Goal: Task Accomplishment & Management: Use online tool/utility

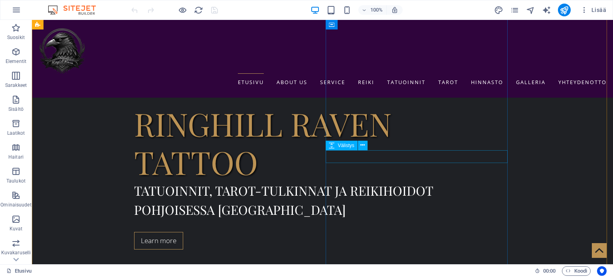
scroll to position [321, 0]
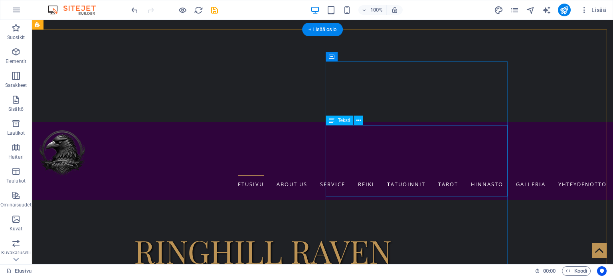
scroll to position [209, 0]
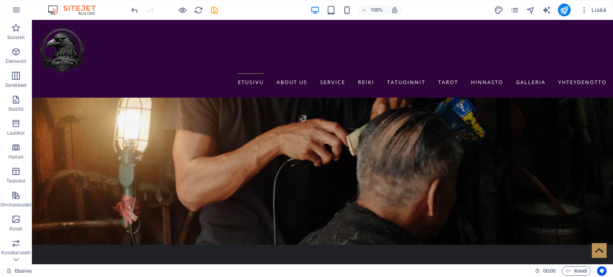
scroll to position [1834, 0]
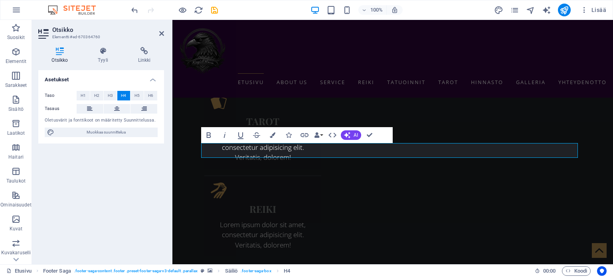
click at [163, 137] on div "Taso H1 H2 H3 H4 H5 H6 Tasaus Oletusvärit ja fonttikoot on määritetty Suunnitte…" at bounding box center [101, 114] width 126 height 59
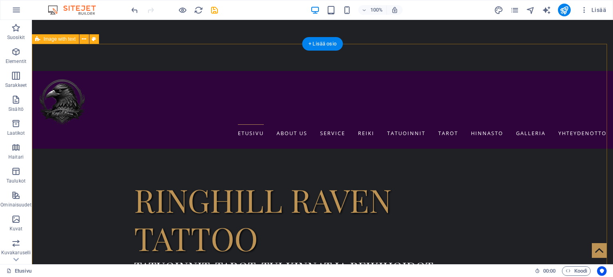
scroll to position [263, 0]
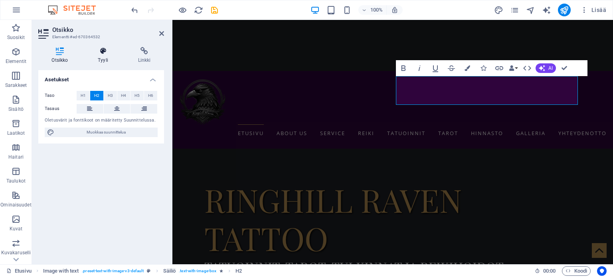
click at [107, 51] on icon at bounding box center [103, 51] width 37 height 8
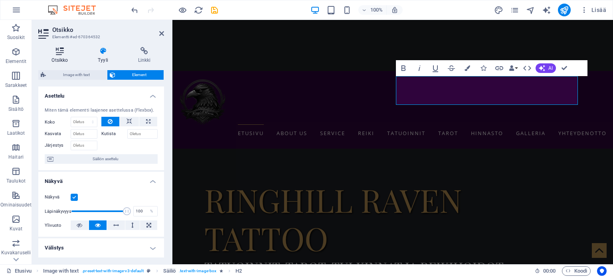
click at [63, 51] on icon at bounding box center [59, 51] width 43 height 8
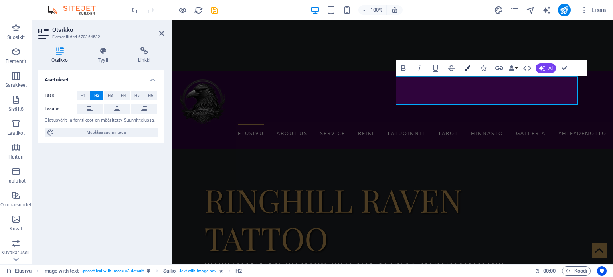
click at [470, 65] on button "Colors" at bounding box center [467, 68] width 15 height 16
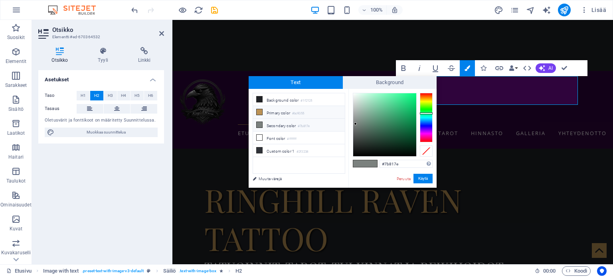
click at [276, 111] on li "Primary color #bc9355" at bounding box center [299, 112] width 92 height 13
type input "#bc9355"
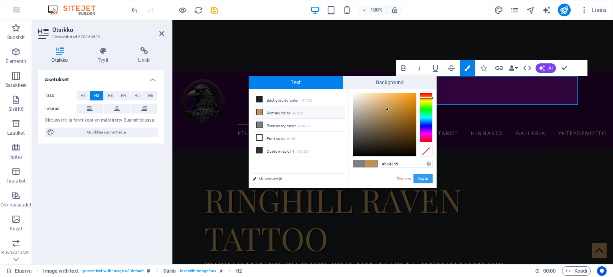
click at [425, 179] on button "Käytä" at bounding box center [422, 179] width 19 height 10
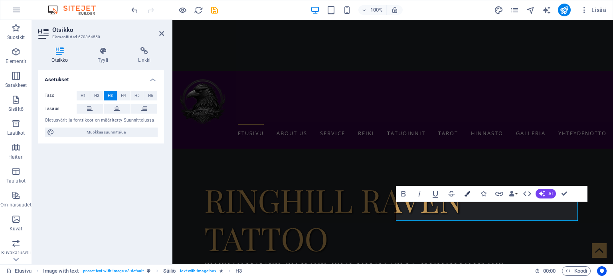
click at [469, 195] on icon "button" at bounding box center [467, 194] width 6 height 6
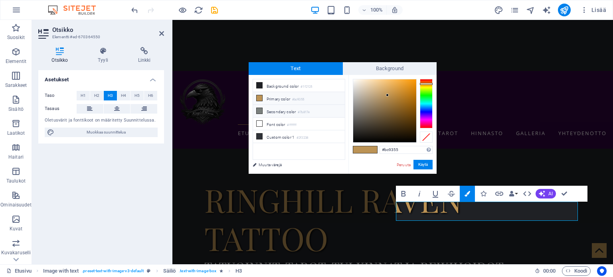
click at [289, 112] on li "Secondary color #7b817e" at bounding box center [299, 111] width 92 height 13
type input "#7b817e"
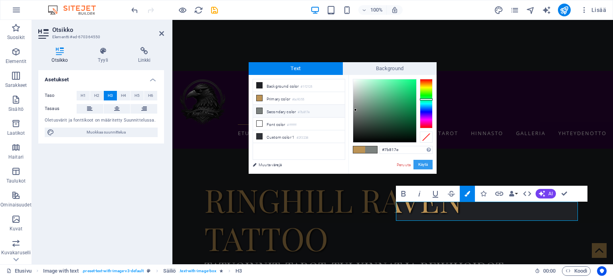
click at [421, 165] on button "Käytä" at bounding box center [422, 165] width 19 height 10
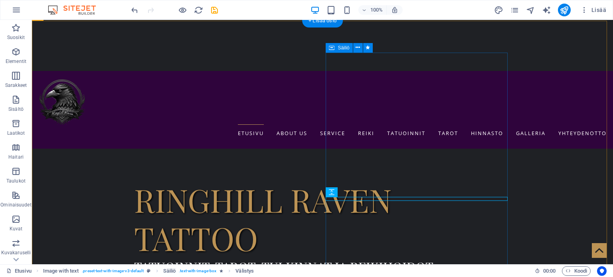
scroll to position [296, 0]
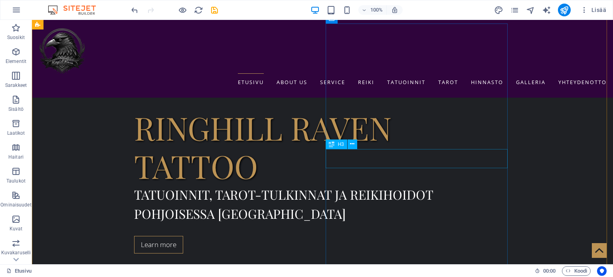
scroll to position [320, 0]
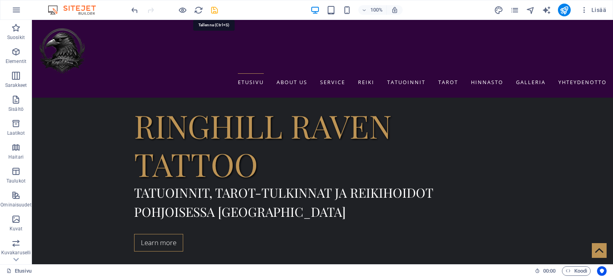
click at [214, 8] on icon "save" at bounding box center [214, 10] width 9 height 9
click at [509, 8] on div "Lisää" at bounding box center [551, 10] width 115 height 13
click at [512, 11] on icon "pages" at bounding box center [514, 10] width 9 height 9
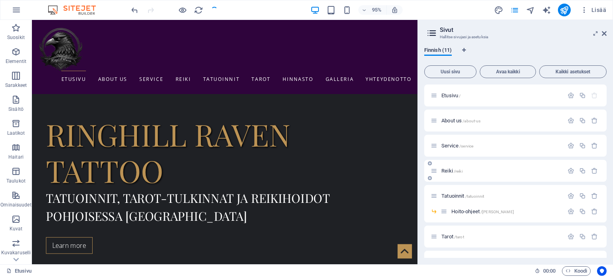
scroll to position [68, 0]
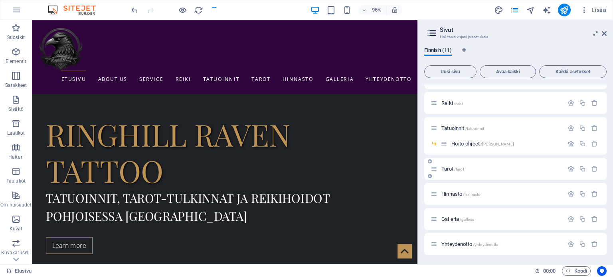
click at [495, 170] on p "Tarot /tarot" at bounding box center [501, 168] width 120 height 5
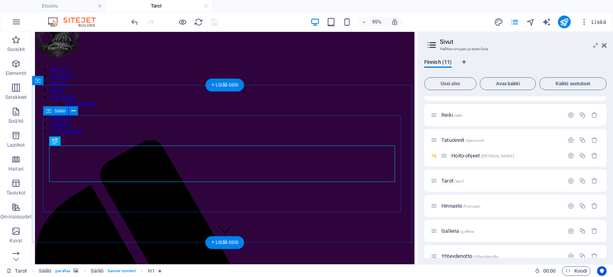
scroll to position [25, 0]
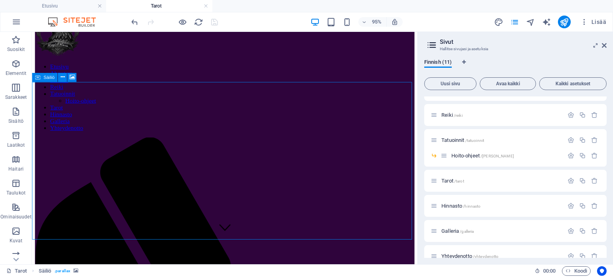
click at [42, 76] on div "Säiliö" at bounding box center [45, 77] width 26 height 9
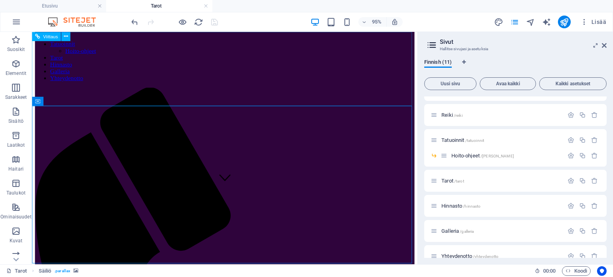
scroll to position [0, 0]
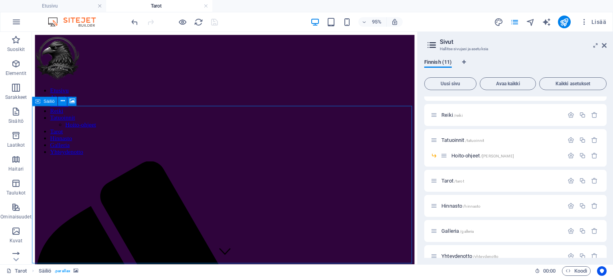
click at [41, 102] on div "Säiliö" at bounding box center [45, 101] width 26 height 9
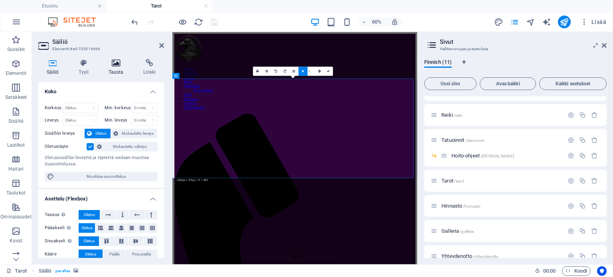
click at [123, 67] on icon at bounding box center [116, 63] width 32 height 8
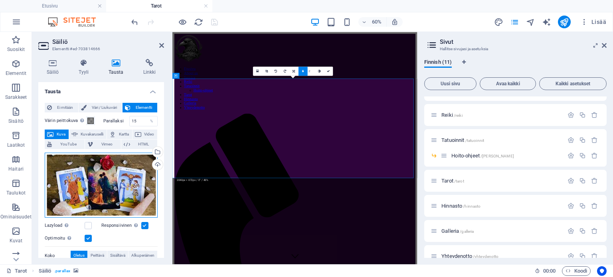
click at [119, 186] on div "Vedä tiedostot tähän, valitse tiedostot napsauttamalla tai valitse tiedostot Ti…" at bounding box center [101, 185] width 113 height 65
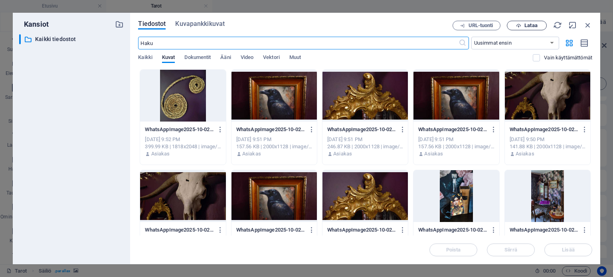
click at [538, 24] on span "Lataa" at bounding box center [526, 25] width 33 height 5
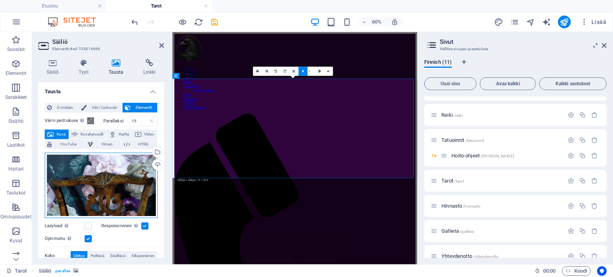
click at [114, 194] on div "Vedä tiedostot tähän, valitse tiedostot napsauttamalla tai valitse tiedostot Ti…" at bounding box center [101, 185] width 113 height 65
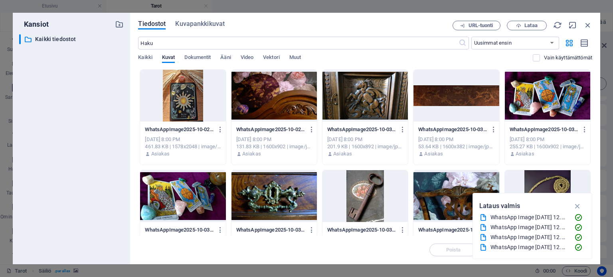
click at [555, 82] on div at bounding box center [547, 96] width 85 height 52
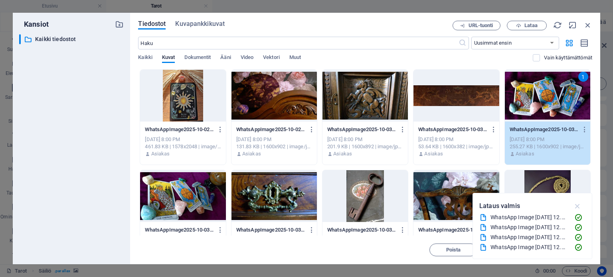
click at [578, 206] on icon "button" at bounding box center [577, 206] width 9 height 9
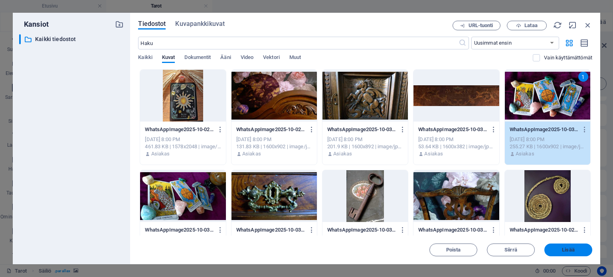
click at [565, 253] on button "Lisää" at bounding box center [568, 250] width 48 height 13
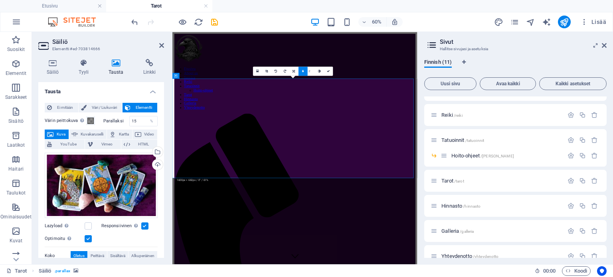
click at [303, 70] on icon at bounding box center [303, 71] width 2 height 3
click at [98, 170] on div "Vedä tiedostot tähän, valitse tiedostot napsauttamalla tai valitse tiedostot Ti…" at bounding box center [101, 185] width 113 height 65
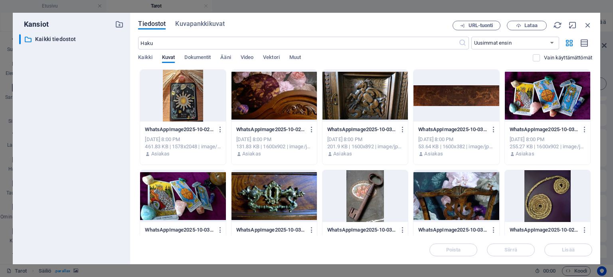
click at [189, 188] on div at bounding box center [182, 196] width 85 height 52
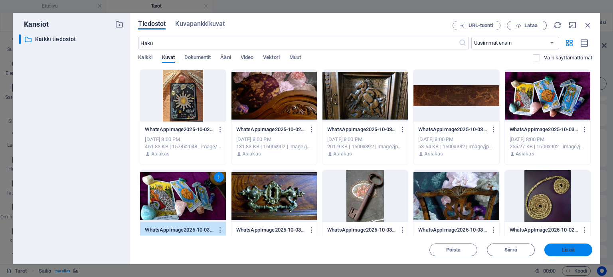
click at [555, 247] on button "Lisää" at bounding box center [568, 250] width 48 height 13
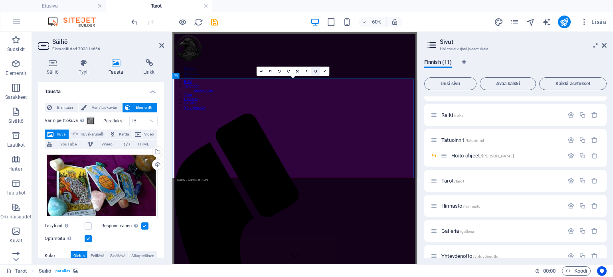
click at [312, 73] on link at bounding box center [315, 71] width 9 height 9
click at [308, 72] on link at bounding box center [306, 71] width 9 height 9
type input "4"
type input "3"
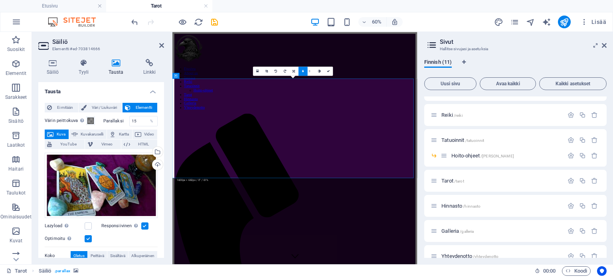
type input "2"
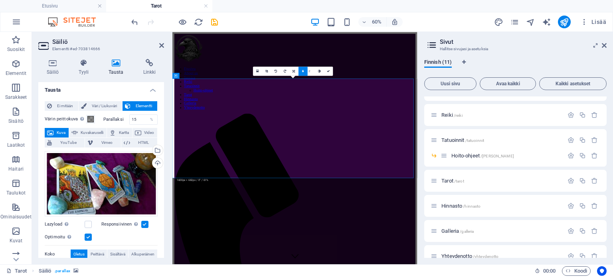
scroll to position [2, 0]
click at [115, 187] on div "Vedä tiedostot tähän, valitse tiedostot napsauttamalla tai valitse tiedostot Ti…" at bounding box center [101, 183] width 113 height 65
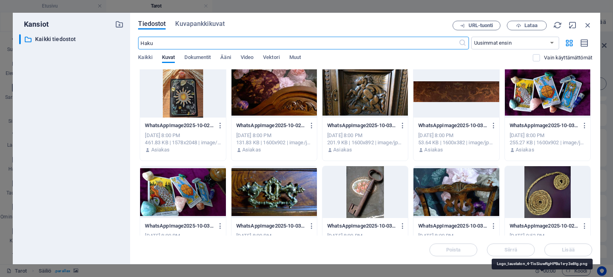
scroll to position [0, 0]
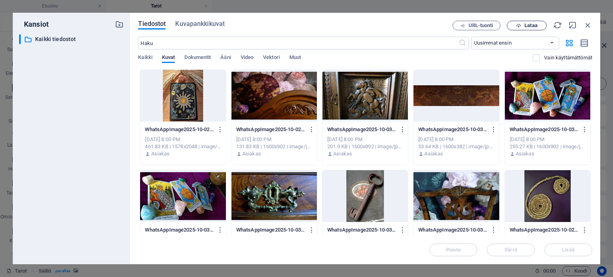
click at [536, 24] on span "Lataa" at bounding box center [530, 25] width 13 height 5
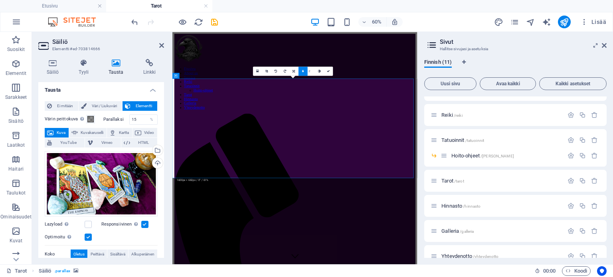
type input "1"
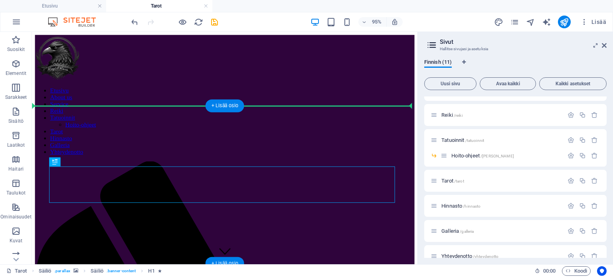
drag, startPoint x: 217, startPoint y: 191, endPoint x: 297, endPoint y: 136, distance: 96.8
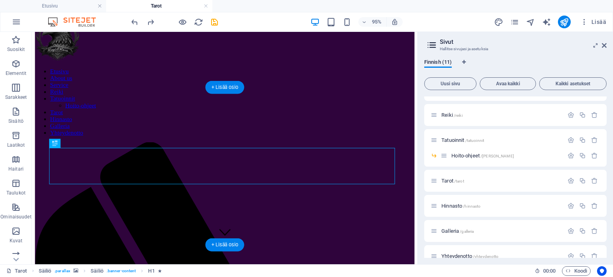
scroll to position [19, 0]
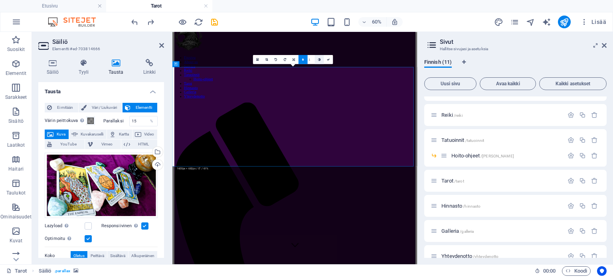
click at [318, 61] on link at bounding box center [319, 59] width 9 height 9
type input "2"
click at [312, 57] on input "2" at bounding box center [311, 59] width 7 height 9
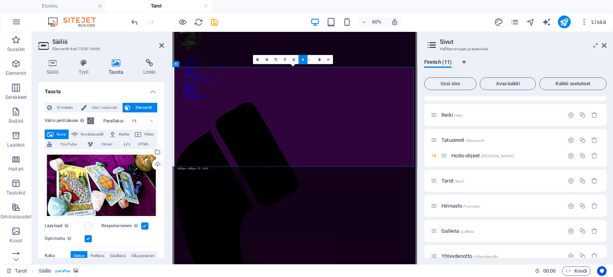
click at [312, 57] on input "2" at bounding box center [311, 59] width 7 height 9
type input "3"
click at [328, 58] on icon at bounding box center [328, 59] width 3 height 3
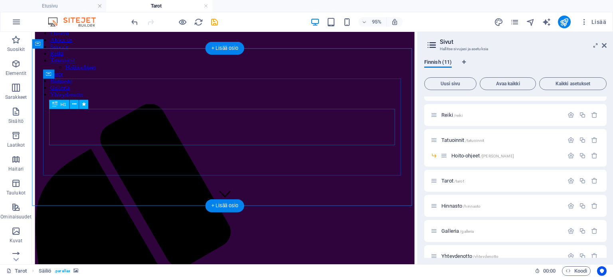
scroll to position [61, 0]
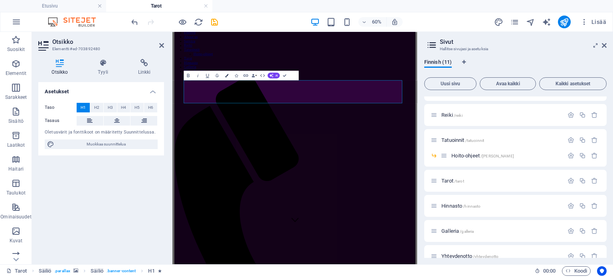
click at [229, 75] on button "Colors" at bounding box center [226, 76] width 9 height 10
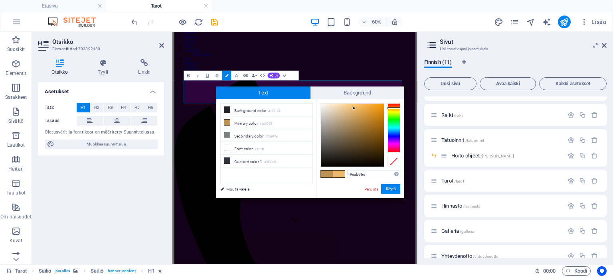
type input "#ecba6f"
drag, startPoint x: 354, startPoint y: 118, endPoint x: 354, endPoint y: 108, distance: 10.4
click at [354, 108] on div at bounding box center [353, 108] width 3 height 3
click at [397, 188] on button "Käytä" at bounding box center [390, 189] width 19 height 10
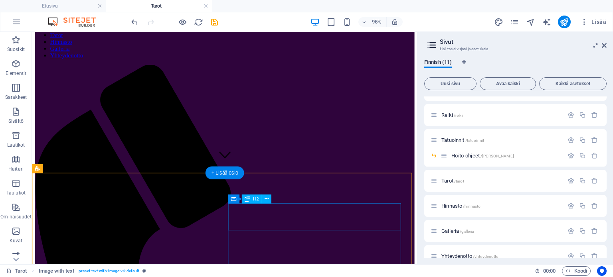
scroll to position [102, 0]
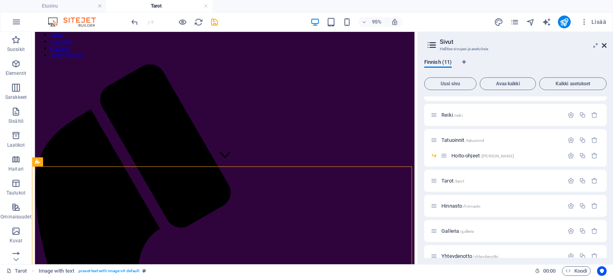
click at [604, 45] on icon at bounding box center [604, 45] width 5 height 6
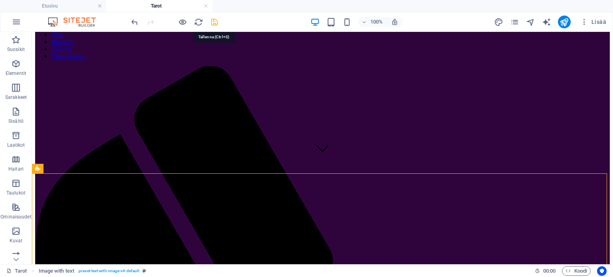
click at [214, 20] on icon "save" at bounding box center [214, 22] width 9 height 9
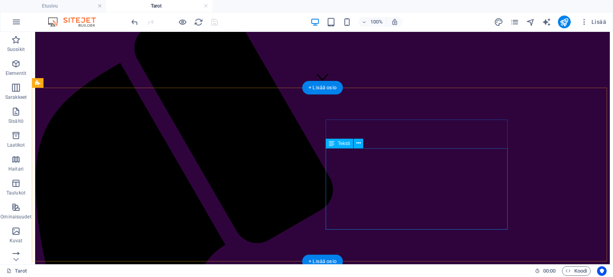
scroll to position [173, 0]
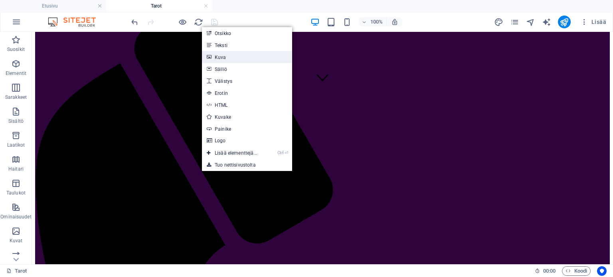
click at [231, 55] on link "Kuva" at bounding box center [247, 57] width 90 height 12
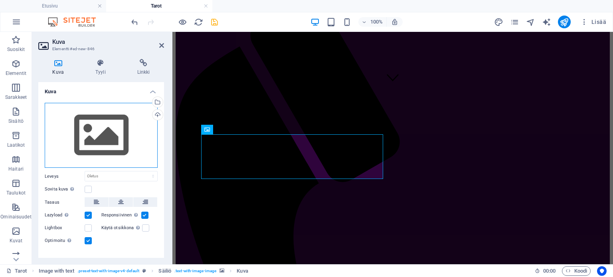
click at [82, 154] on div "Vedä tiedostot tähän, valitse tiedostot napsauttamalla tai valitse tiedostot Ti…" at bounding box center [101, 135] width 113 height 65
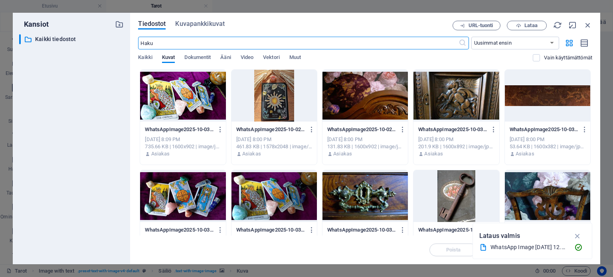
click at [279, 97] on div at bounding box center [273, 96] width 85 height 52
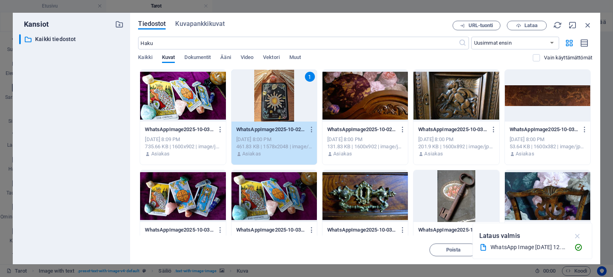
click at [579, 234] on icon "button" at bounding box center [577, 236] width 9 height 9
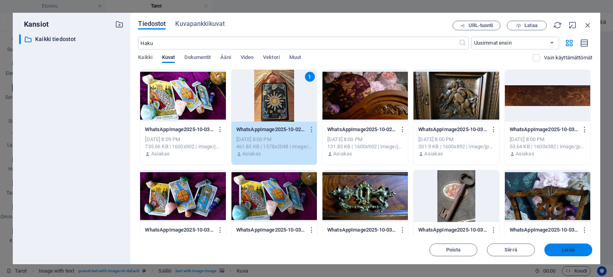
click at [580, 252] on span "Lisää" at bounding box center [567, 250] width 41 height 5
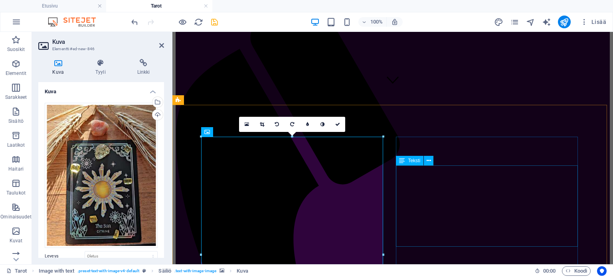
scroll to position [198, 0]
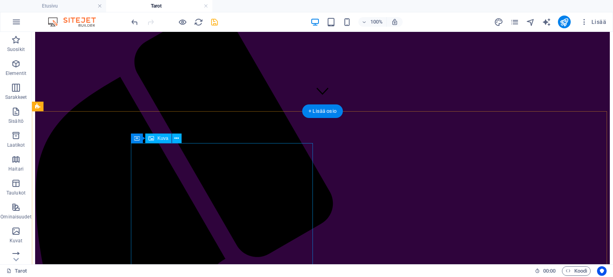
scroll to position [159, 0]
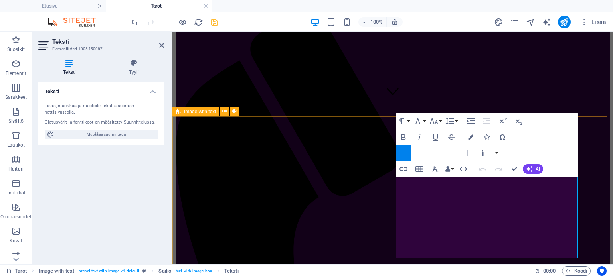
drag, startPoint x: 443, startPoint y: 253, endPoint x: 393, endPoint y: 183, distance: 86.6
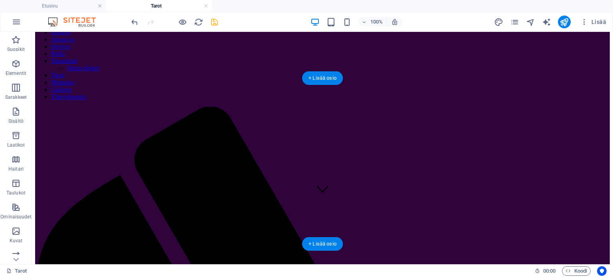
scroll to position [0, 0]
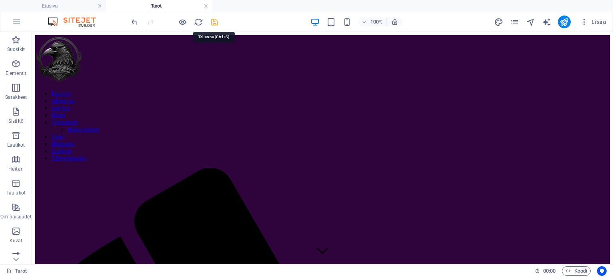
click at [215, 21] on icon "save" at bounding box center [214, 22] width 9 height 9
click at [512, 20] on icon "pages" at bounding box center [514, 22] width 9 height 9
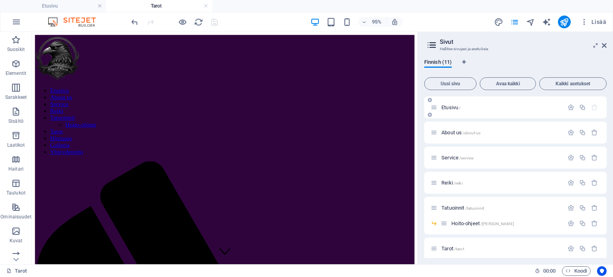
click at [450, 109] on span "Etusivu /" at bounding box center [450, 108] width 19 height 6
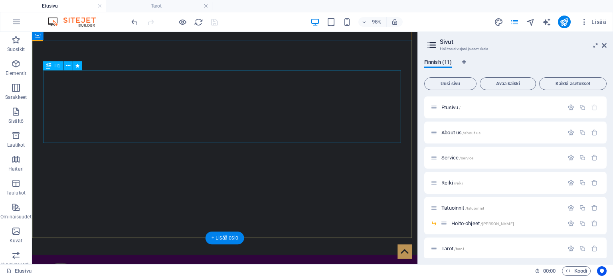
scroll to position [37, 0]
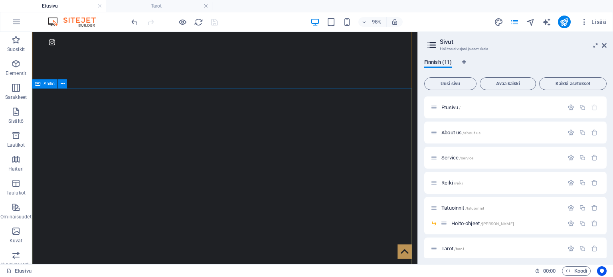
click at [41, 86] on div "Säiliö" at bounding box center [45, 83] width 26 height 9
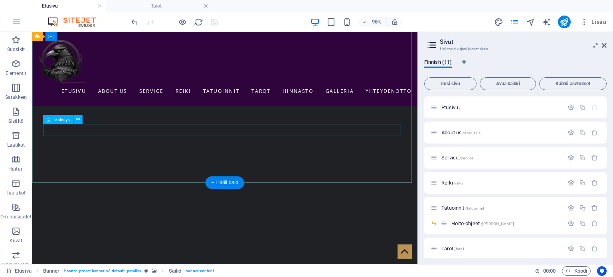
scroll to position [0, 0]
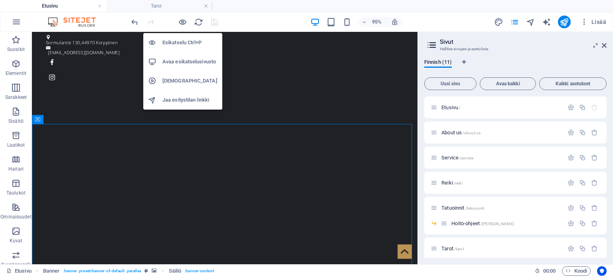
click at [190, 58] on h6 "Avaa esikatselusivusto" at bounding box center [189, 62] width 55 height 10
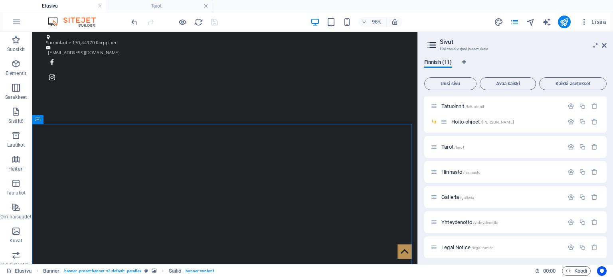
scroll to position [105, 0]
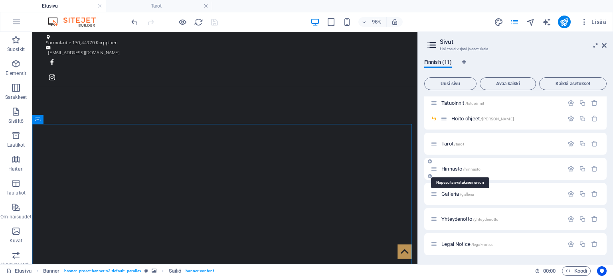
click at [448, 168] on span "Hinnasto /hinnasto" at bounding box center [460, 169] width 39 height 6
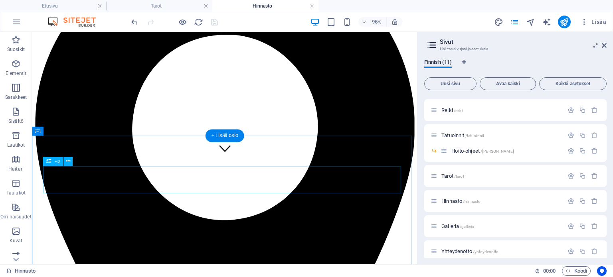
scroll to position [109, 0]
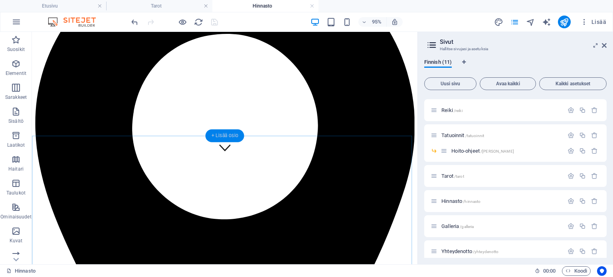
click at [233, 136] on div "+ Lisää osio" at bounding box center [224, 135] width 39 height 13
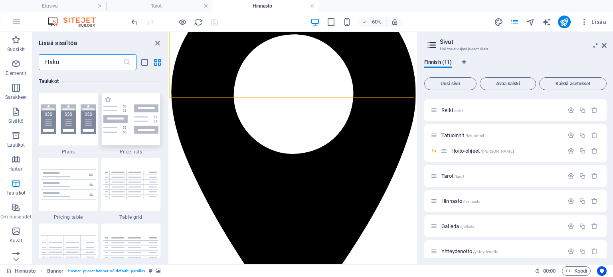
scroll to position [2763, 0]
click at [81, 187] on img at bounding box center [68, 184] width 55 height 30
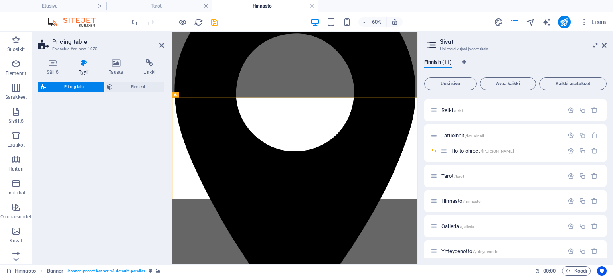
select select "rem"
select select "px"
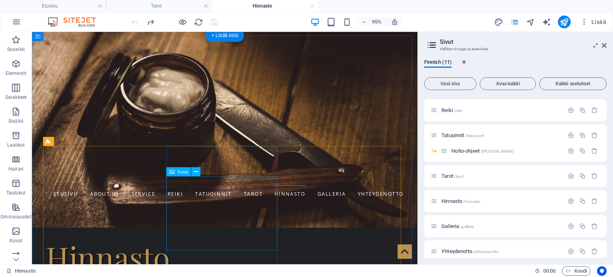
scroll to position [134, 0]
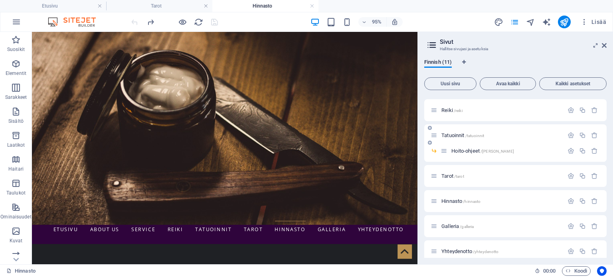
click at [456, 134] on span "Tatuoinnit /tatuoinnit" at bounding box center [462, 135] width 43 height 6
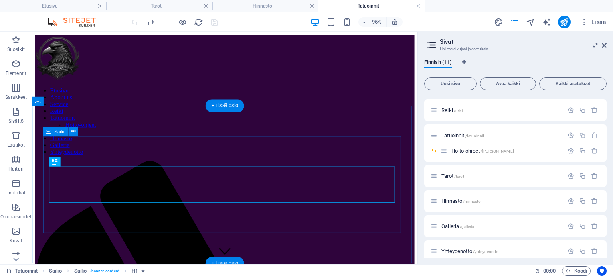
scroll to position [32, 0]
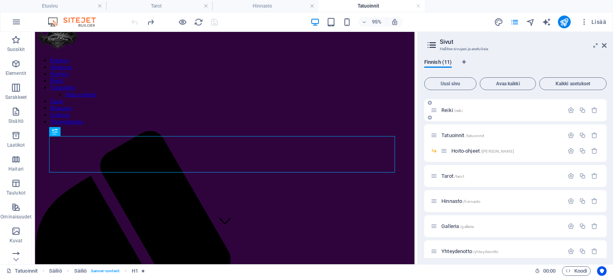
click at [440, 108] on div "[PERSON_NAME] /reiki" at bounding box center [501, 110] width 124 height 5
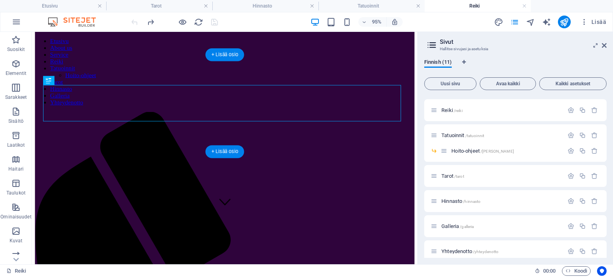
scroll to position [54, 0]
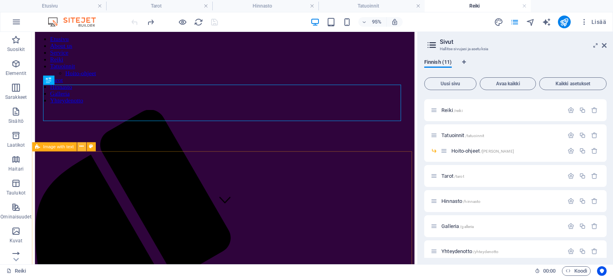
click at [80, 150] on icon at bounding box center [81, 147] width 4 height 8
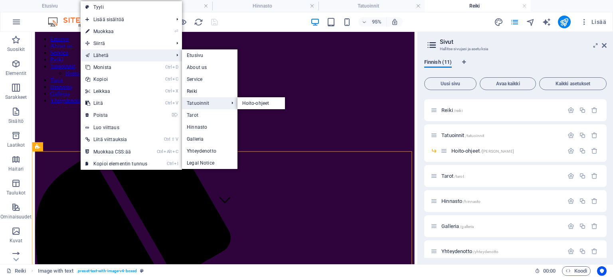
click at [223, 103] on link "Tatuoinnit" at bounding box center [203, 103] width 43 height 12
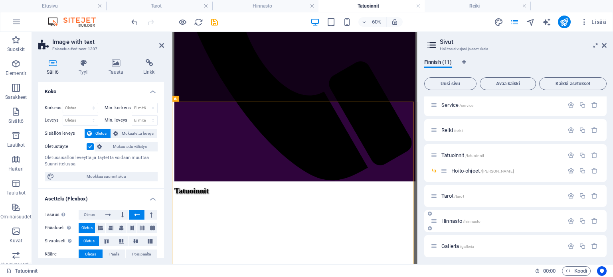
scroll to position [53, 0]
click at [470, 131] on p "[PERSON_NAME] /reiki" at bounding box center [501, 130] width 120 height 5
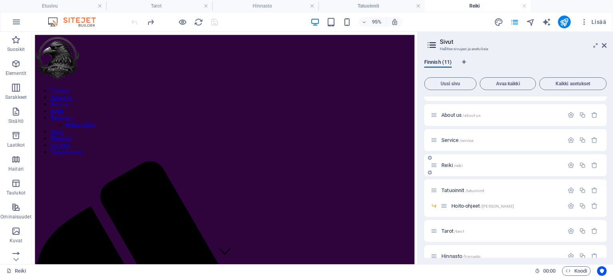
scroll to position [18, 0]
click at [445, 165] on span "[PERSON_NAME] /reiki" at bounding box center [451, 165] width 21 height 6
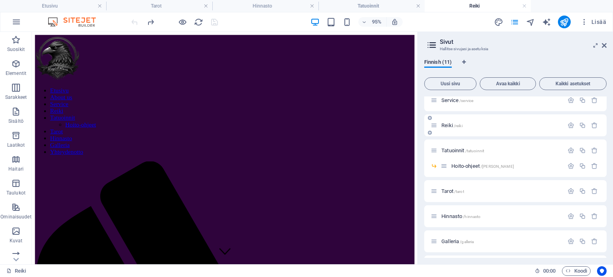
scroll to position [81, 0]
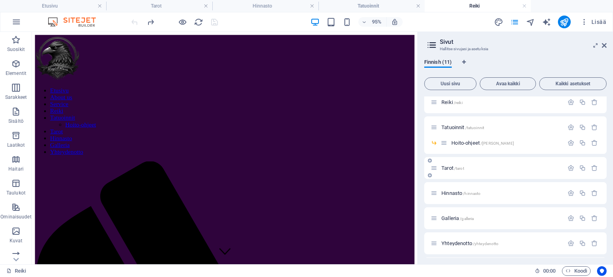
click at [448, 166] on span "Tarot /tarot" at bounding box center [452, 168] width 23 height 6
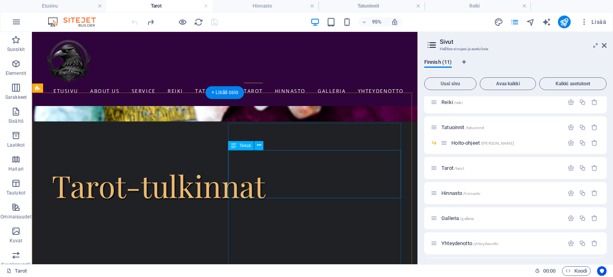
scroll to position [180, 0]
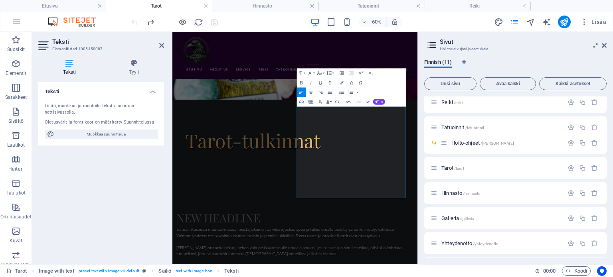
click at [606, 46] on aside "Sivut Hallitse sivujasi ja asetuksia Finnish (11) Uusi sivu Avaa kaikki Kaikki …" at bounding box center [514, 148] width 195 height 233
click at [603, 45] on icon at bounding box center [604, 45] width 5 height 6
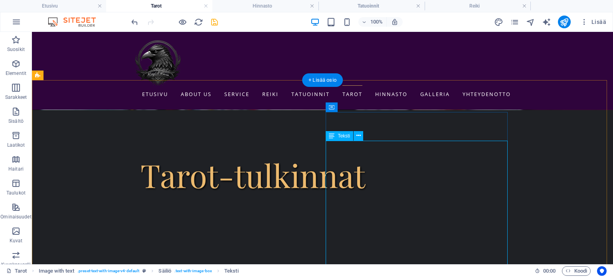
scroll to position [195, 0]
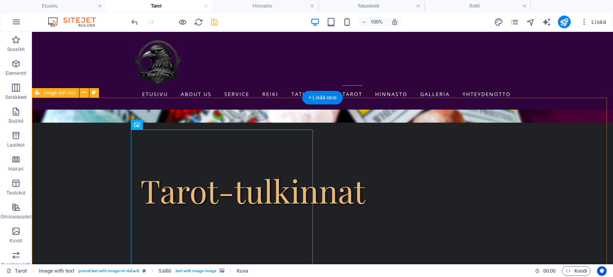
scroll to position [178, 0]
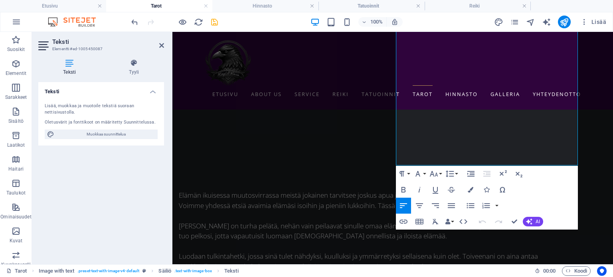
scroll to position [296, 0]
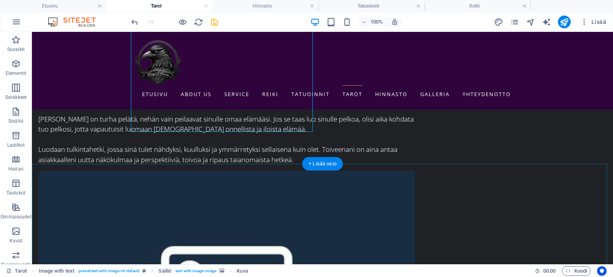
scroll to position [401, 0]
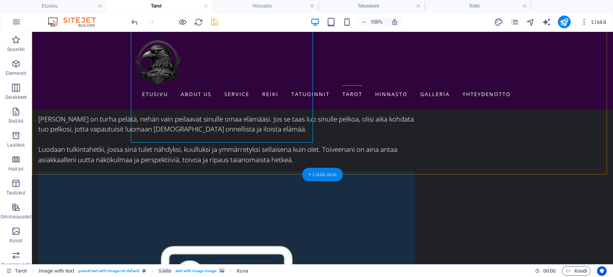
click at [337, 173] on div "+ Lisää osio" at bounding box center [322, 175] width 41 height 14
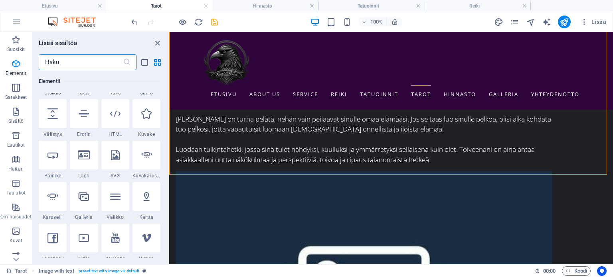
scroll to position [0, 0]
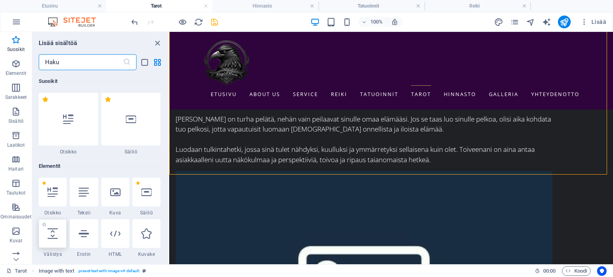
click at [53, 237] on icon at bounding box center [52, 234] width 10 height 10
select select "px"
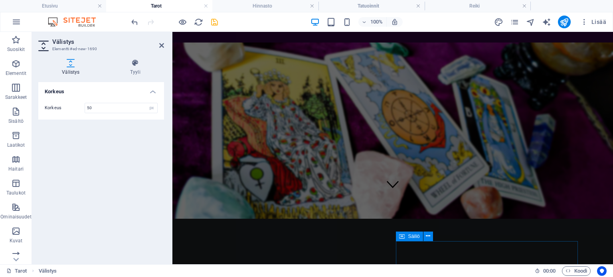
scroll to position [51, 0]
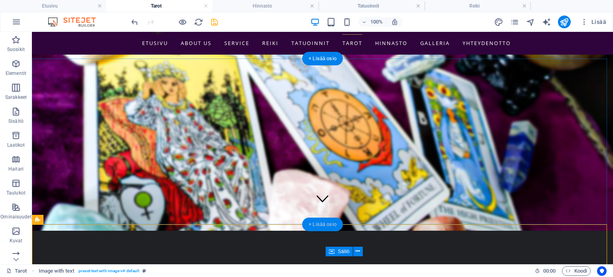
click at [319, 221] on div "+ Lisää osio" at bounding box center [322, 225] width 41 height 14
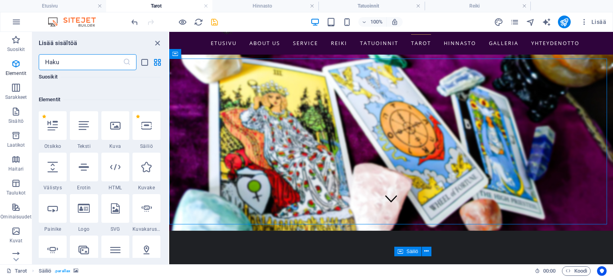
scroll to position [0, 0]
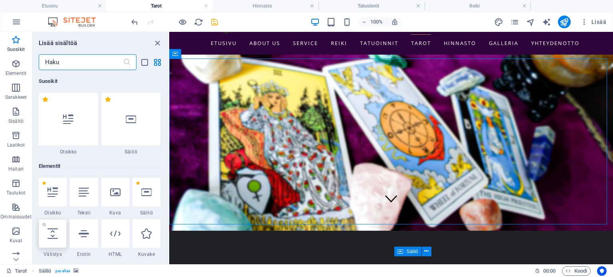
click at [61, 237] on div at bounding box center [53, 233] width 28 height 29
select select "px"
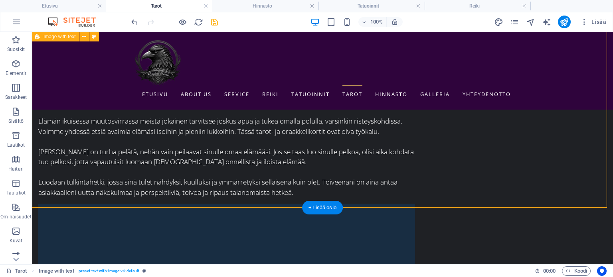
scroll to position [433, 0]
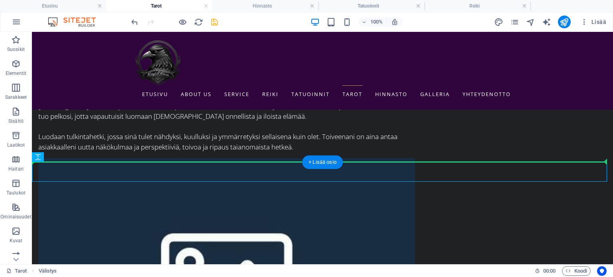
drag, startPoint x: 402, startPoint y: 174, endPoint x: 403, endPoint y: 154, distance: 19.2
drag, startPoint x: 405, startPoint y: 170, endPoint x: 405, endPoint y: 158, distance: 11.6
drag, startPoint x: 348, startPoint y: 172, endPoint x: 347, endPoint y: 144, distance: 27.5
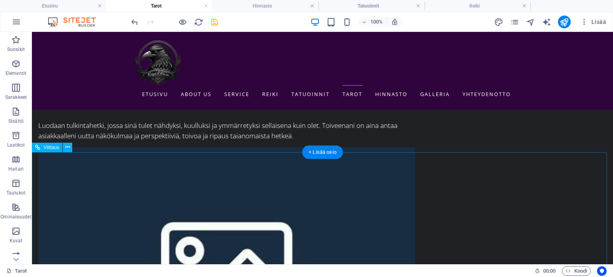
scroll to position [453, 0]
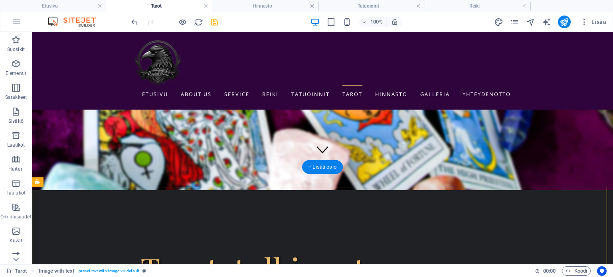
scroll to position [96, 0]
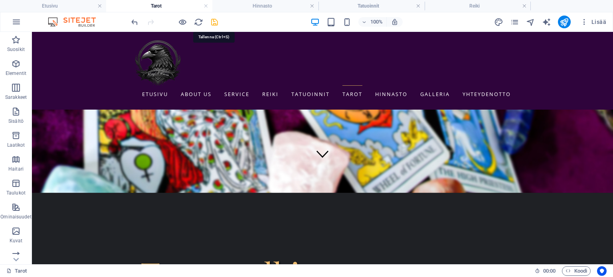
click at [213, 22] on icon "save" at bounding box center [214, 22] width 9 height 9
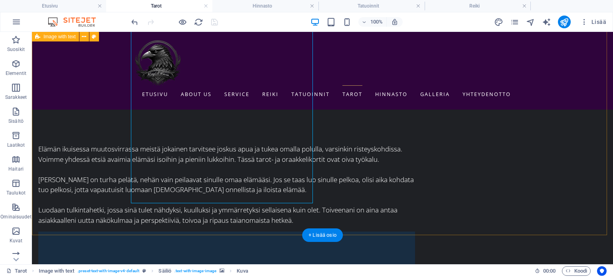
scroll to position [341, 0]
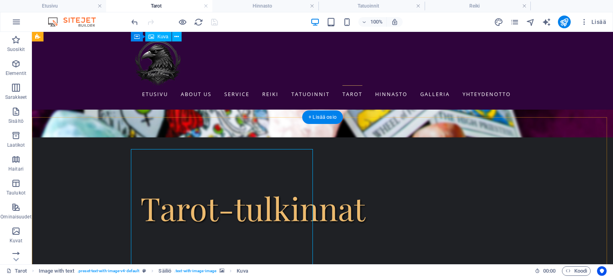
scroll to position [155, 0]
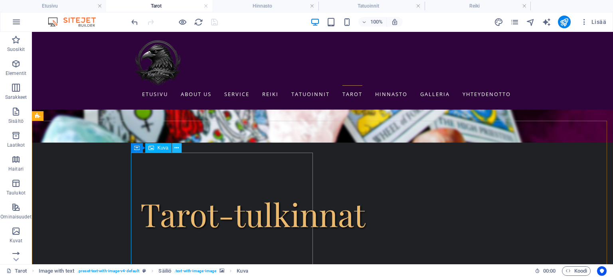
click at [177, 146] on icon at bounding box center [176, 148] width 4 height 8
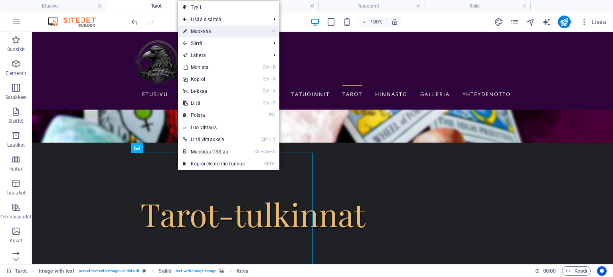
click at [220, 34] on link "⏎ Muokkaa" at bounding box center [213, 32] width 71 height 12
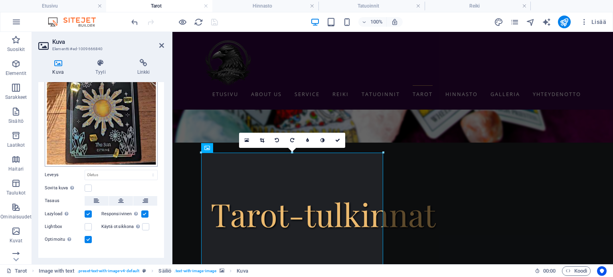
scroll to position [91, 0]
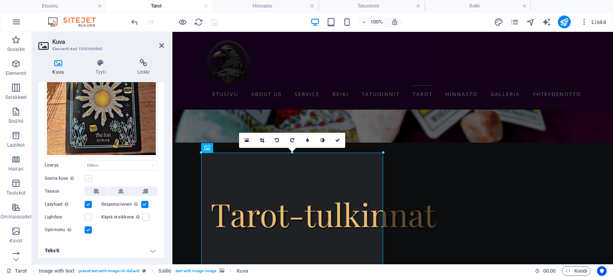
click at [86, 176] on label at bounding box center [88, 178] width 7 height 7
click at [0, 0] on input "Sovita kuva [PERSON_NAME] kuva automaattisesti kiinteään leveyteen ja korkeuteen" at bounding box center [0, 0] width 0 height 0
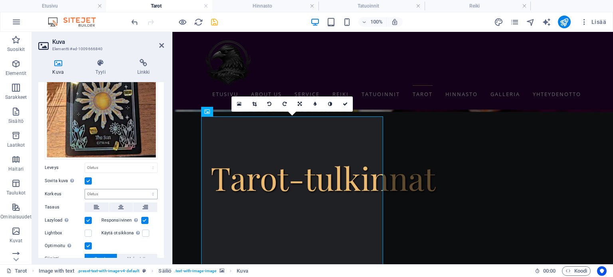
scroll to position [88, 0]
click at [110, 190] on select "Oletus auto px" at bounding box center [121, 195] width 72 height 10
click at [85, 190] on select "Oletus auto px" at bounding box center [121, 195] width 72 height 10
select select "DISABLED_OPTION_VALUE"
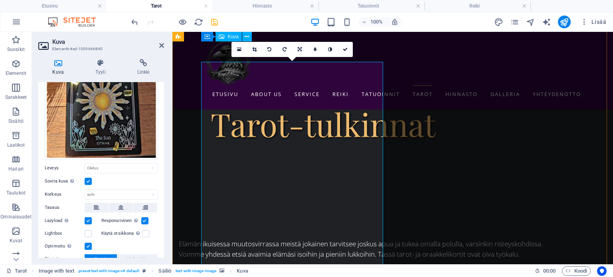
scroll to position [244, 0]
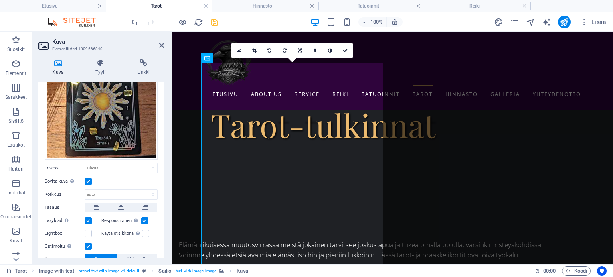
click at [89, 178] on label at bounding box center [88, 181] width 7 height 7
click at [0, 0] on input "Sovita kuva [PERSON_NAME] kuva automaattisesti kiinteään leveyteen ja korkeuteen" at bounding box center [0, 0] width 0 height 0
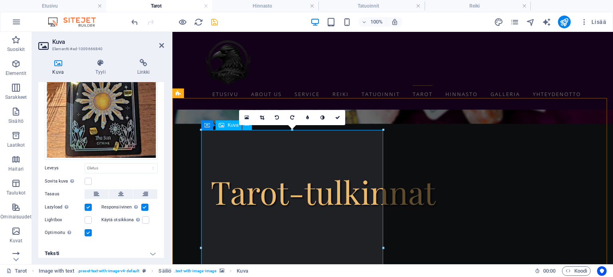
scroll to position [177, 0]
click at [107, 74] on h4 "Tyyli" at bounding box center [102, 67] width 42 height 17
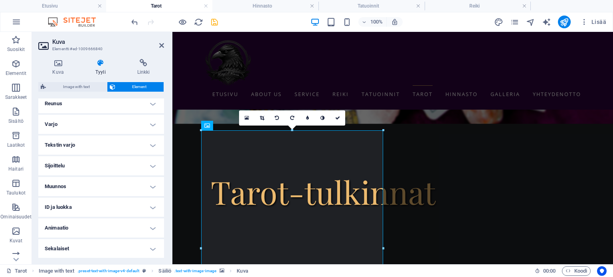
click at [127, 166] on h4 "Sijoittelu" at bounding box center [101, 165] width 126 height 19
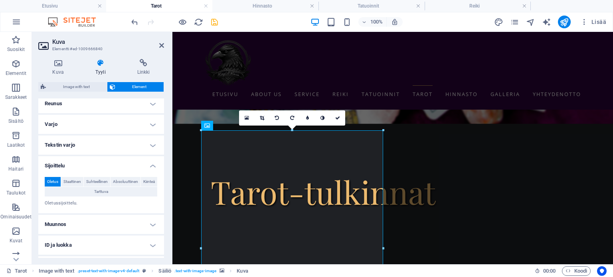
click at [127, 166] on h4 "Sijoittelu" at bounding box center [101, 163] width 126 height 14
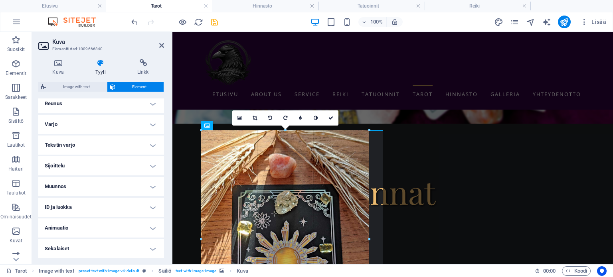
drag, startPoint x: 199, startPoint y: 132, endPoint x: 49, endPoint y: 119, distance: 150.9
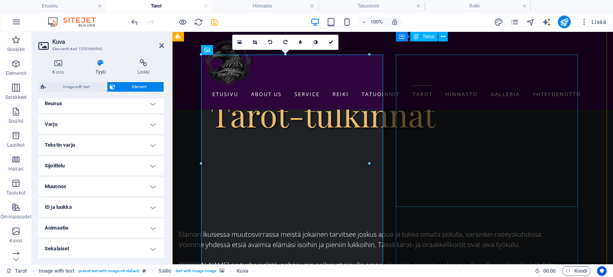
scroll to position [253, 0]
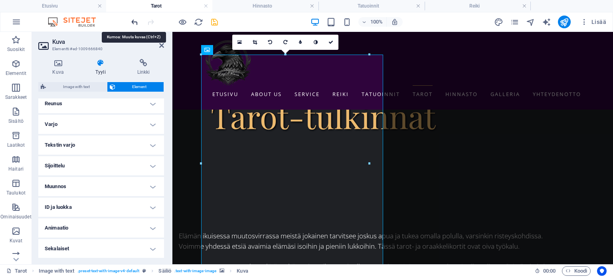
click at [135, 24] on icon "undo" at bounding box center [134, 22] width 9 height 9
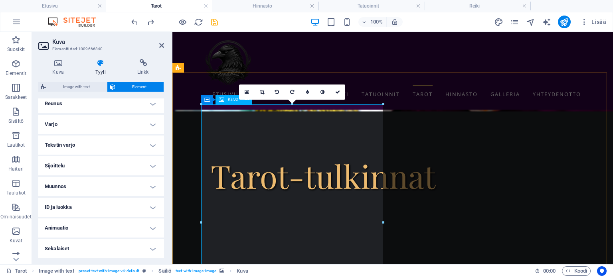
scroll to position [192, 0]
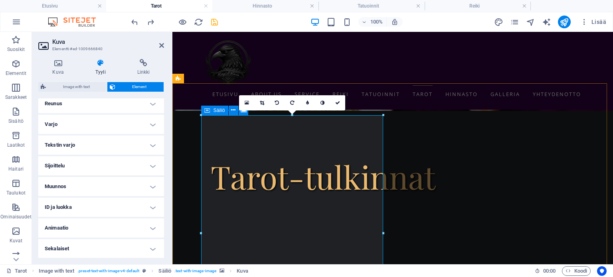
click at [209, 110] on icon at bounding box center [207, 111] width 6 height 10
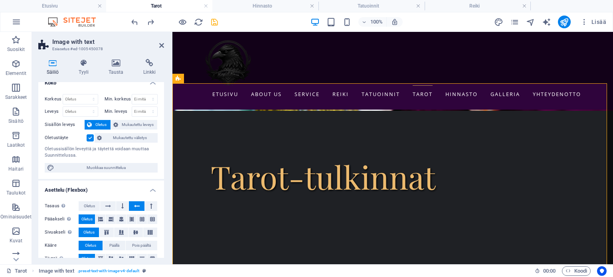
scroll to position [0, 0]
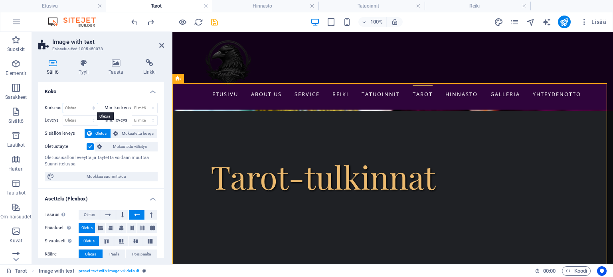
click at [80, 110] on select "Oletus px rem % vh vw" at bounding box center [80, 108] width 35 height 10
click at [115, 91] on h4 "Koko" at bounding box center [101, 89] width 126 height 14
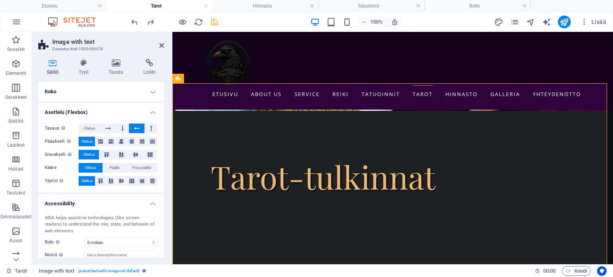
click at [101, 91] on h4 "Koko" at bounding box center [101, 91] width 126 height 19
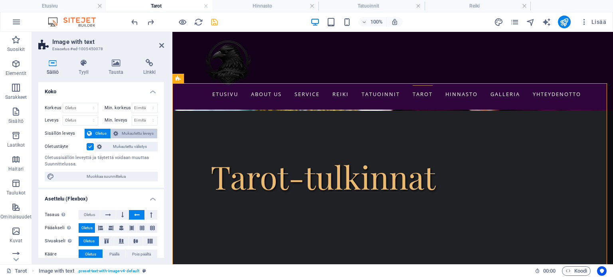
click at [123, 133] on span "Mukautettu leveys" at bounding box center [137, 134] width 35 height 10
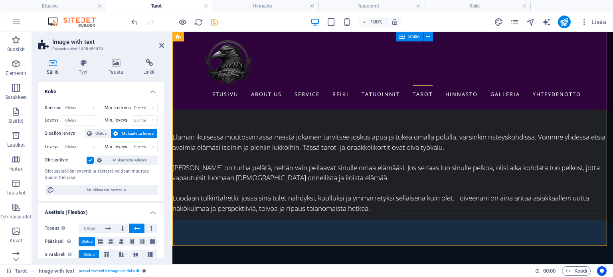
scroll to position [330, 0]
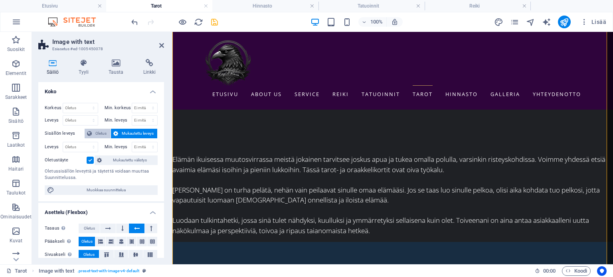
click at [104, 133] on span "Oletus" at bounding box center [101, 134] width 14 height 10
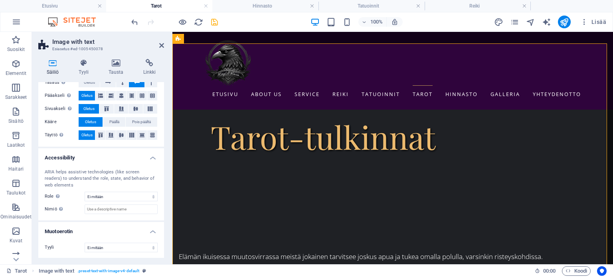
scroll to position [0, 0]
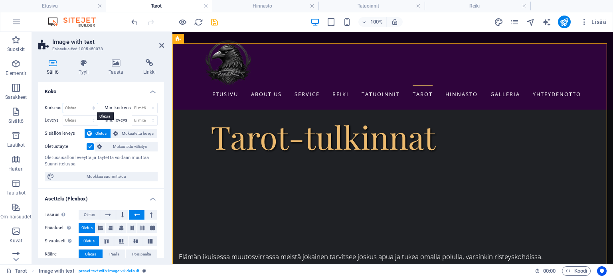
click at [91, 107] on select "Oletus px rem % vh vw" at bounding box center [80, 108] width 35 height 10
click at [112, 88] on h4 "Koko" at bounding box center [101, 89] width 126 height 14
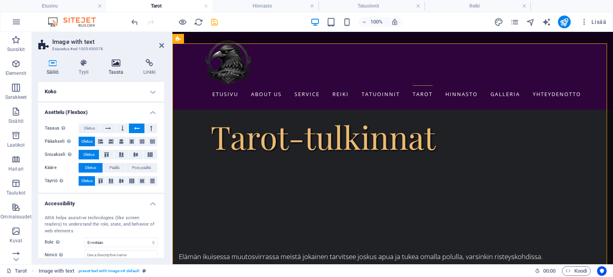
click at [114, 73] on h4 "Tausta" at bounding box center [117, 67] width 35 height 17
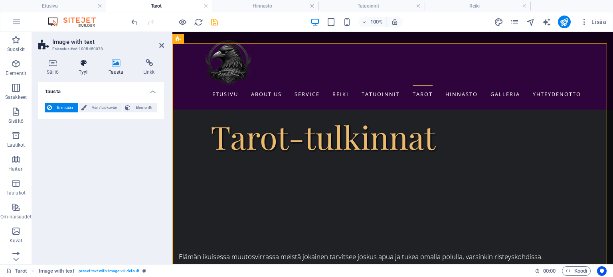
click at [75, 64] on icon at bounding box center [83, 63] width 27 height 8
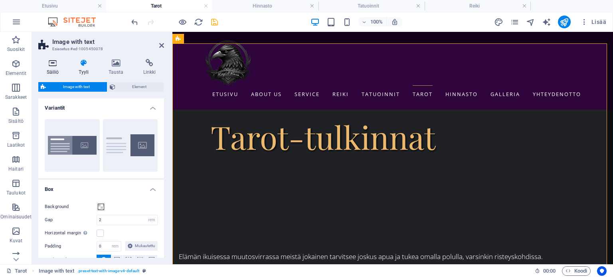
click at [50, 61] on icon at bounding box center [52, 63] width 29 height 8
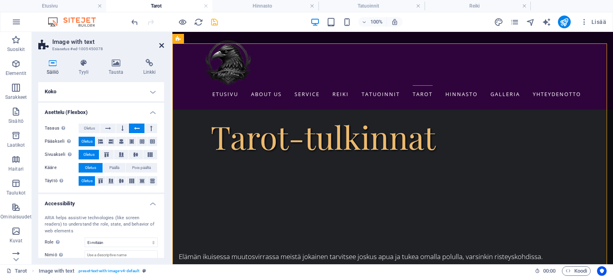
click at [160, 48] on icon at bounding box center [161, 45] width 5 height 6
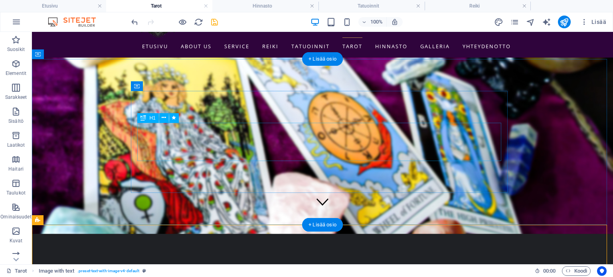
scroll to position [41, 0]
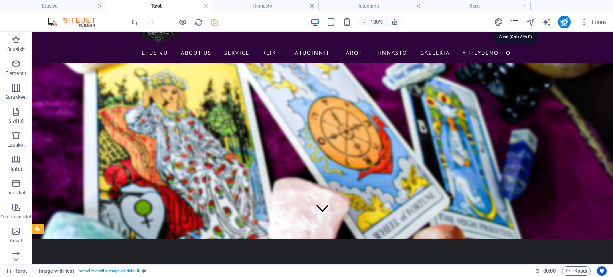
click at [515, 19] on icon "pages" at bounding box center [514, 22] width 9 height 9
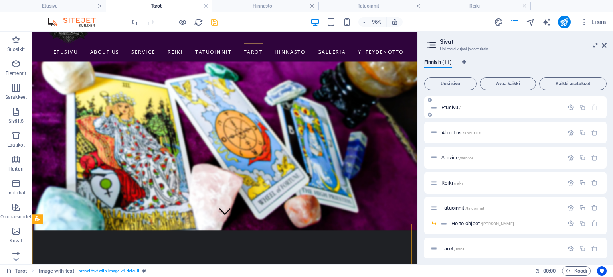
click at [495, 113] on div "Etusivu /" at bounding box center [515, 108] width 182 height 22
click at [452, 105] on span "Etusivu /" at bounding box center [450, 108] width 19 height 6
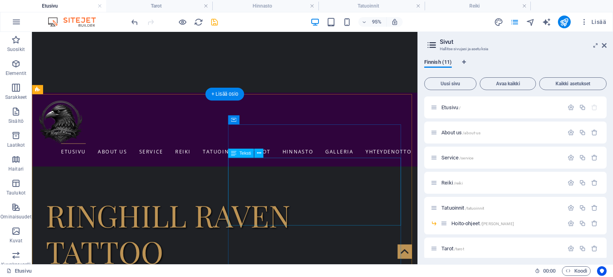
scroll to position [260, 0]
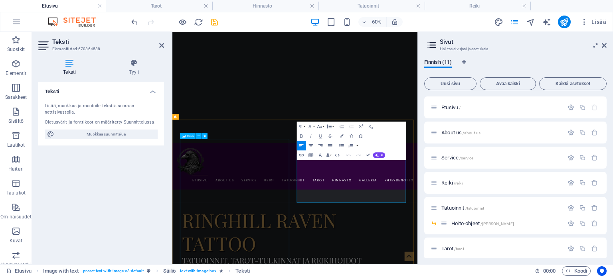
drag, startPoint x: 437, startPoint y: 309, endPoint x: 360, endPoint y: 243, distance: 101.3
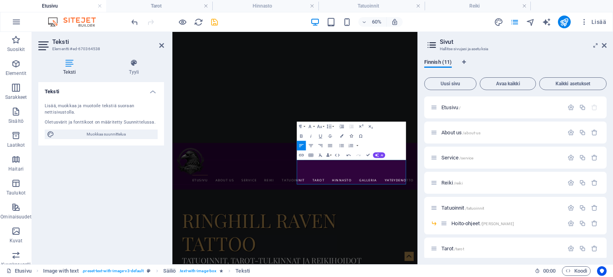
click at [349, 137] on icon "button" at bounding box center [350, 135] width 3 height 3
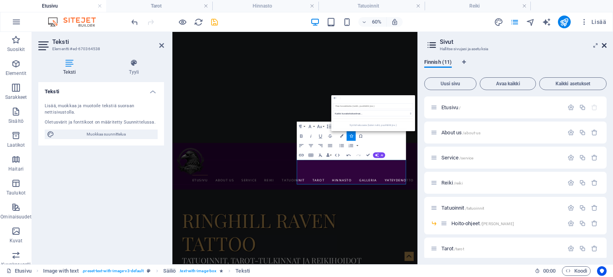
click at [605, 47] on icon at bounding box center [604, 45] width 5 height 6
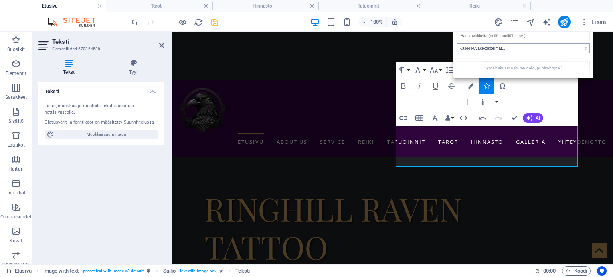
click at [543, 49] on select "Kaikki kuvakekokoelmat... IcoFont Ionicons FontAwesome Brands FontAwesome Duoto…" at bounding box center [522, 48] width 133 height 10
click at [528, 38] on input "search" at bounding box center [522, 37] width 133 height 10
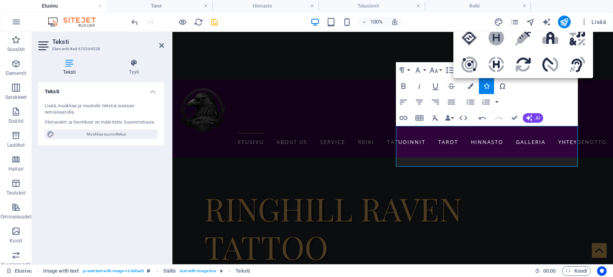
type input "s"
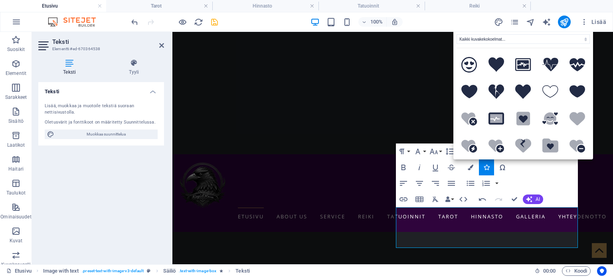
scroll to position [179, 0]
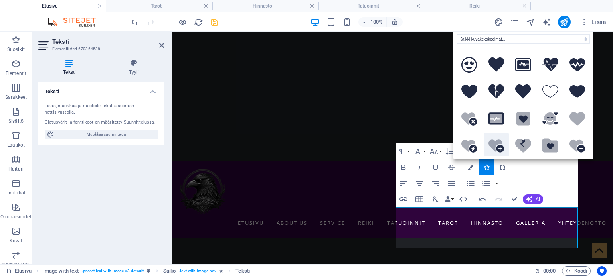
click at [499, 147] on icon ".fa-secondary{opacity:.4}" at bounding box center [496, 146] width 16 height 14
type input "heart"
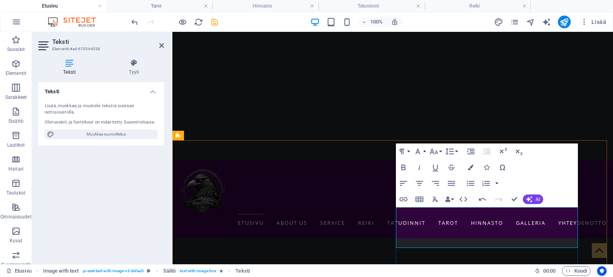
click at [487, 168] on icon "button" at bounding box center [487, 168] width 6 height 6
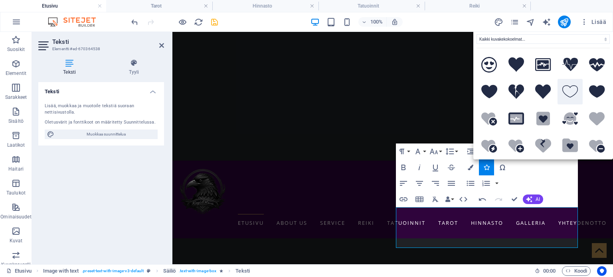
click at [566, 97] on icon at bounding box center [570, 91] width 16 height 12
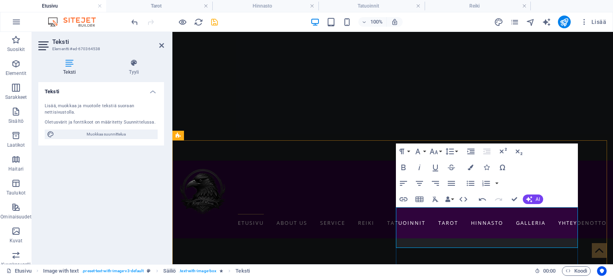
drag, startPoint x: 487, startPoint y: 241, endPoint x: 464, endPoint y: 242, distance: 22.4
drag, startPoint x: 474, startPoint y: 244, endPoint x: 466, endPoint y: 243, distance: 8.1
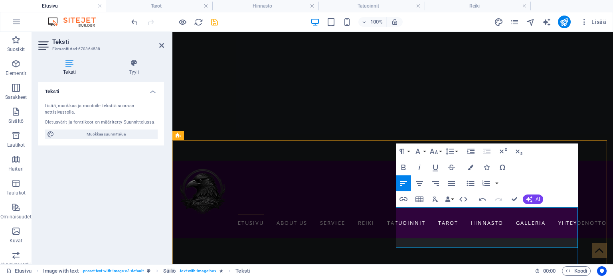
drag, startPoint x: 474, startPoint y: 242, endPoint x: 465, endPoint y: 241, distance: 9.6
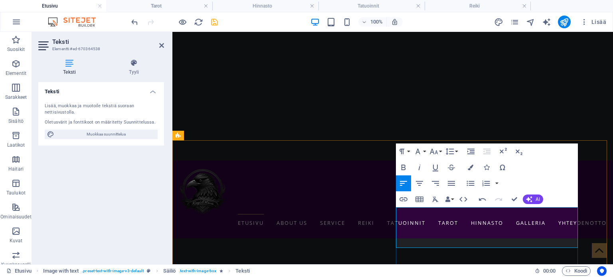
click at [471, 166] on icon "button" at bounding box center [471, 168] width 6 height 6
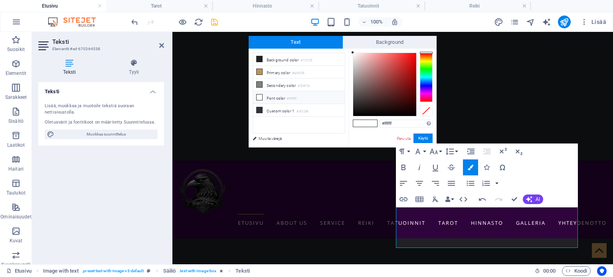
click at [424, 97] on div at bounding box center [426, 77] width 13 height 49
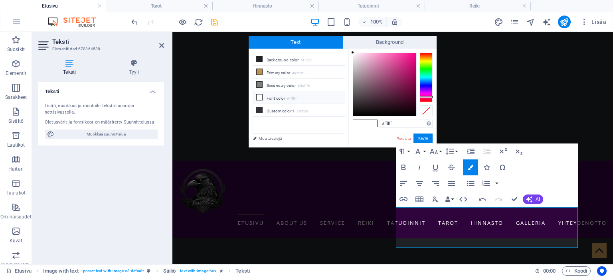
click at [425, 102] on div at bounding box center [393, 85] width 80 height 64
click at [427, 100] on div at bounding box center [426, 77] width 13 height 49
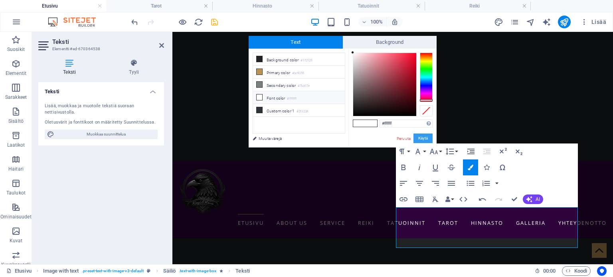
click at [428, 138] on button "Käytä" at bounding box center [422, 139] width 19 height 10
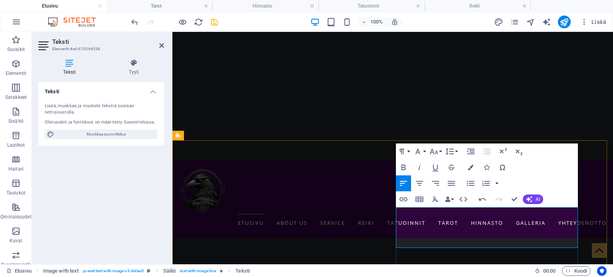
drag, startPoint x: 489, startPoint y: 244, endPoint x: 466, endPoint y: 242, distance: 22.8
drag, startPoint x: 482, startPoint y: 171, endPoint x: 479, endPoint y: 168, distance: 4.2
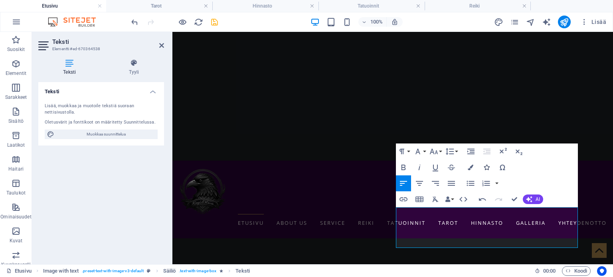
click at [479, 168] on button "Icons" at bounding box center [486, 168] width 15 height 16
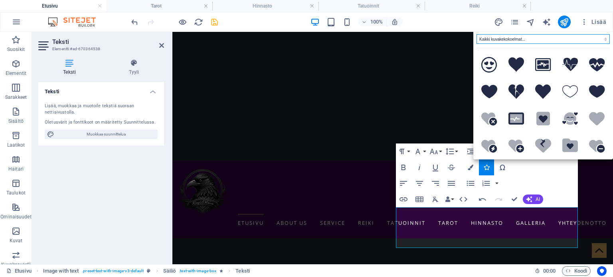
click at [564, 43] on select "Kaikki kuvakekokoelmat... IcoFont Ionicons FontAwesome Brands FontAwesome Duoto…" at bounding box center [542, 39] width 133 height 10
click at [476, 34] on select "Kaikki kuvakekokoelmat... IcoFont Ionicons FontAwesome Brands FontAwesome Duoto…" at bounding box center [542, 39] width 133 height 10
click at [513, 64] on icon at bounding box center [516, 64] width 16 height 15
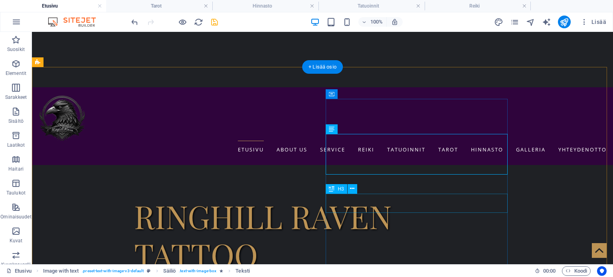
scroll to position [253, 0]
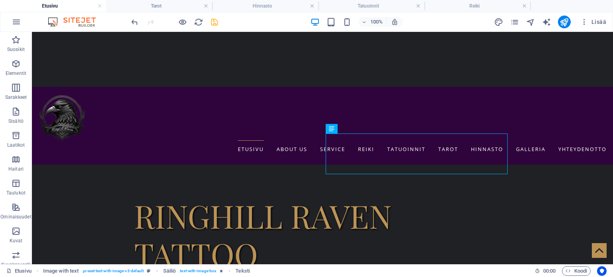
click at [215, 20] on icon "save" at bounding box center [214, 22] width 9 height 9
